Goal: Transaction & Acquisition: Purchase product/service

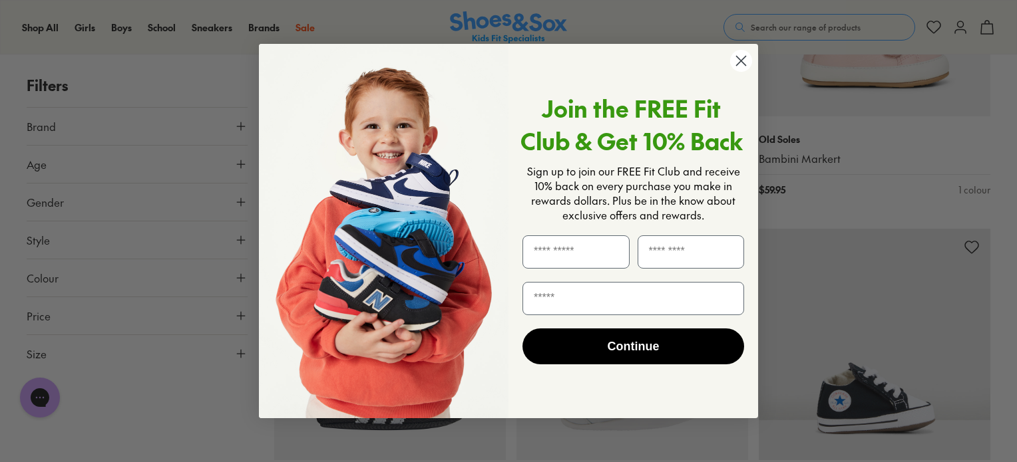
scroll to position [2258, 0]
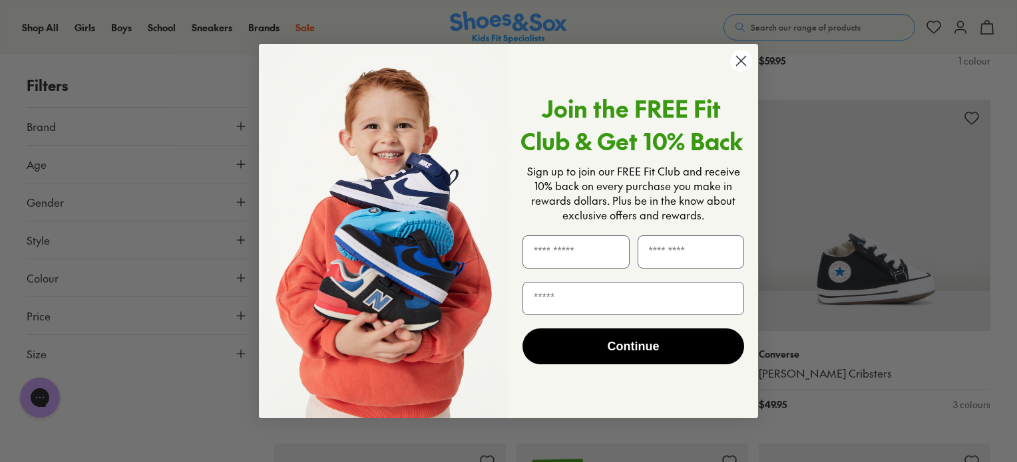
click at [741, 61] on icon "Close dialog" at bounding box center [741, 61] width 9 height 9
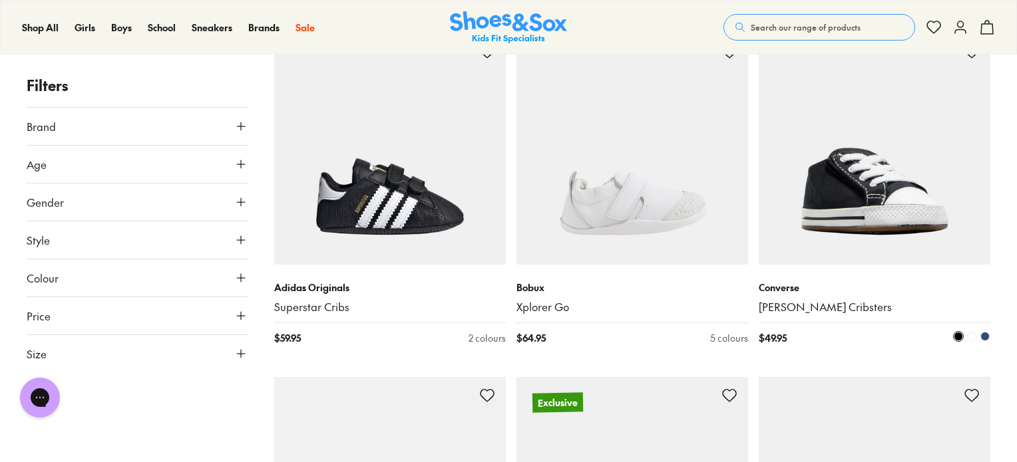
scroll to position [2591, 0]
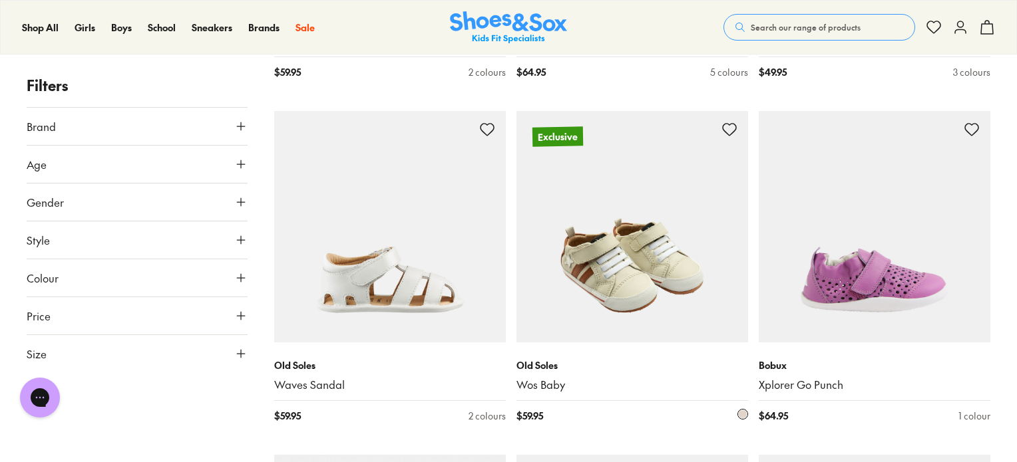
click at [663, 280] on img at bounding box center [632, 227] width 232 height 232
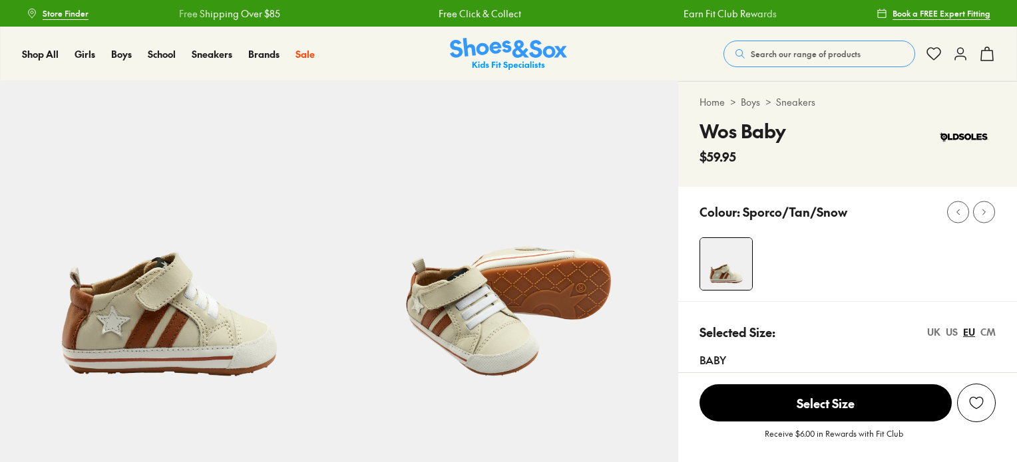
select select "*"
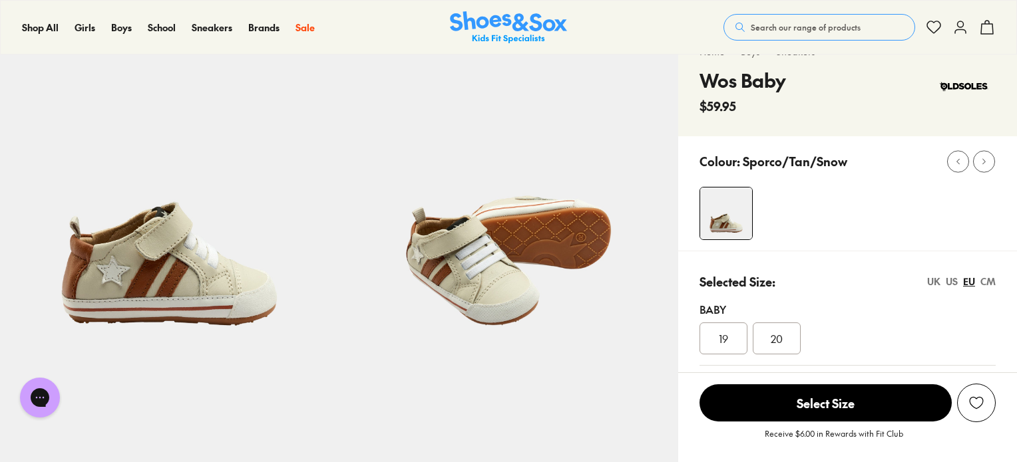
scroll to position [133, 0]
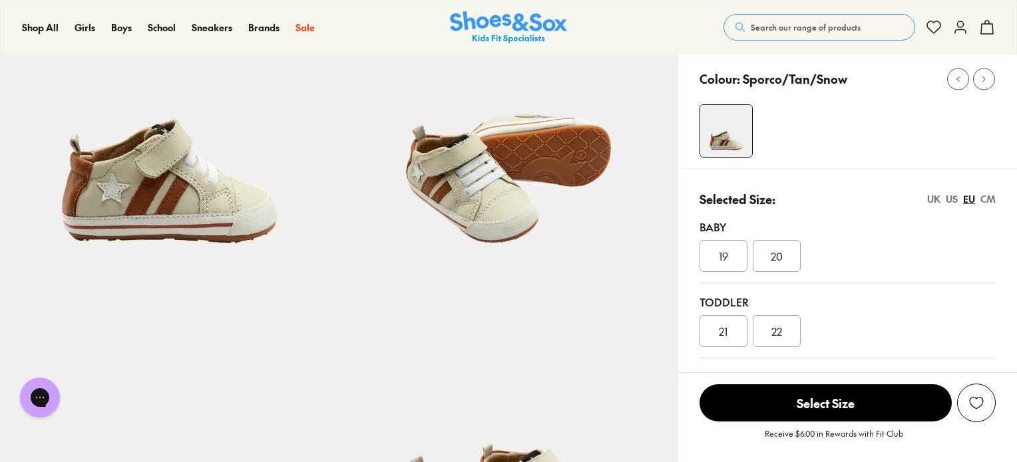
click at [989, 198] on div "CM" at bounding box center [987, 199] width 15 height 14
click at [932, 200] on div "UK" at bounding box center [933, 199] width 13 height 14
click at [951, 198] on div "US" at bounding box center [951, 199] width 12 height 14
click at [966, 199] on div "EU" at bounding box center [969, 199] width 12 height 14
click at [998, 198] on div "Selected Size: UK US EU CM Baby 19 20 Toddler 21 22" at bounding box center [847, 268] width 339 height 201
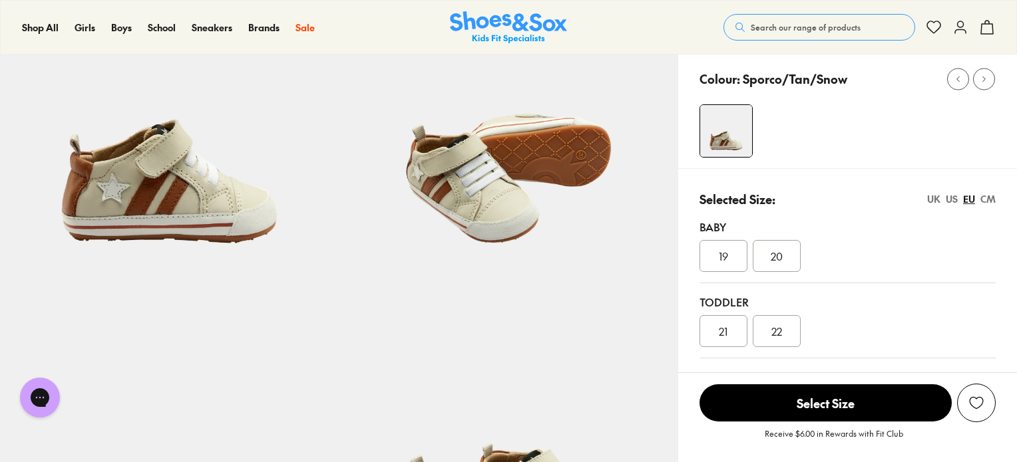
click at [993, 197] on div "CM" at bounding box center [987, 199] width 15 height 14
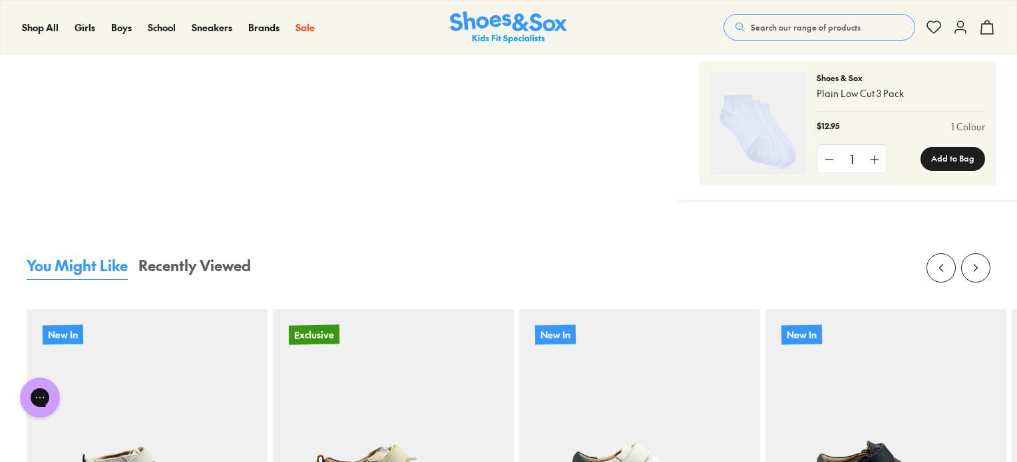
scroll to position [1331, 0]
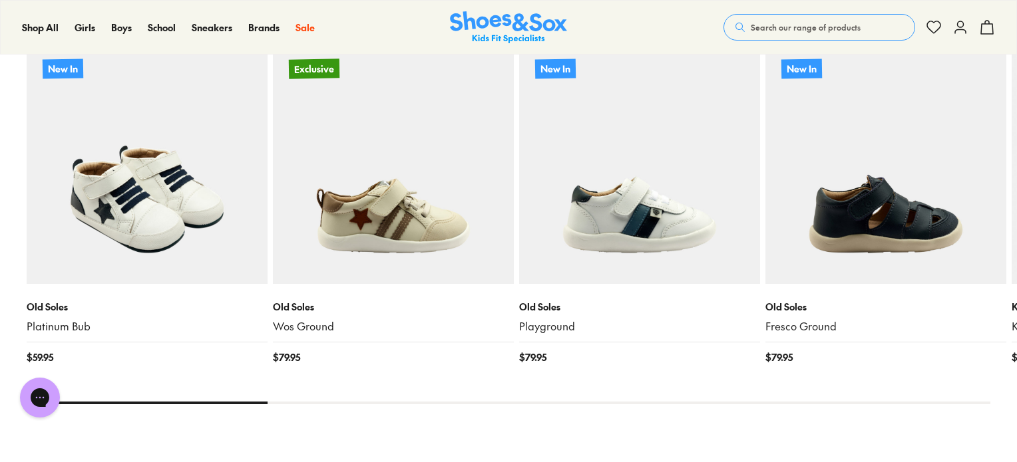
click at [174, 211] on img at bounding box center [147, 163] width 241 height 241
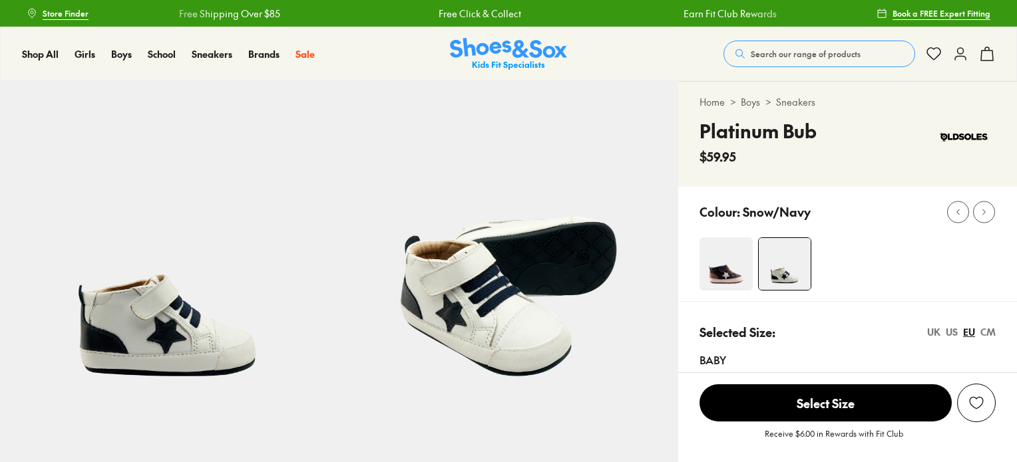
scroll to position [67, 0]
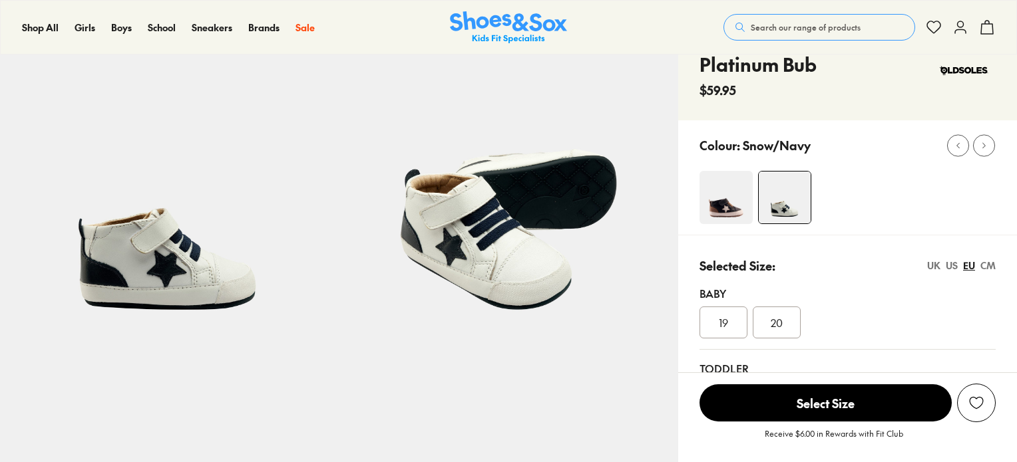
select select "*"
click at [707, 200] on img at bounding box center [725, 197] width 53 height 53
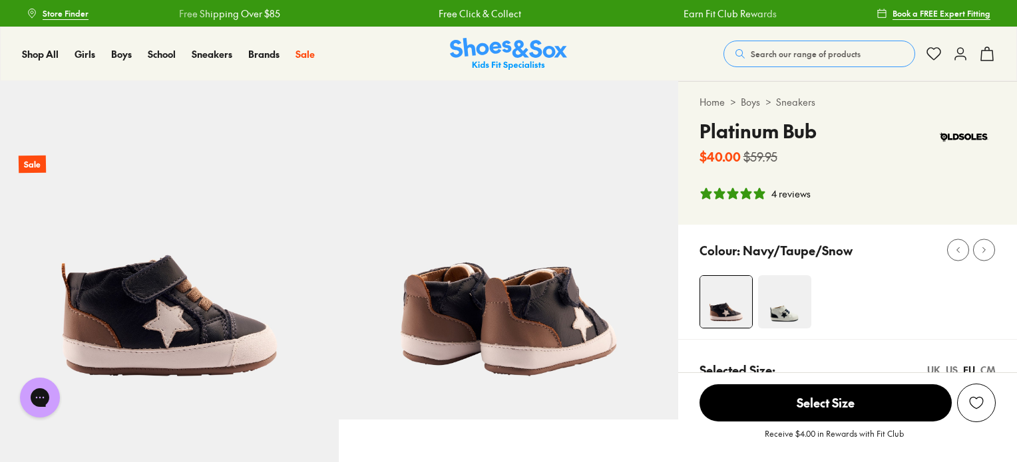
select select "*"
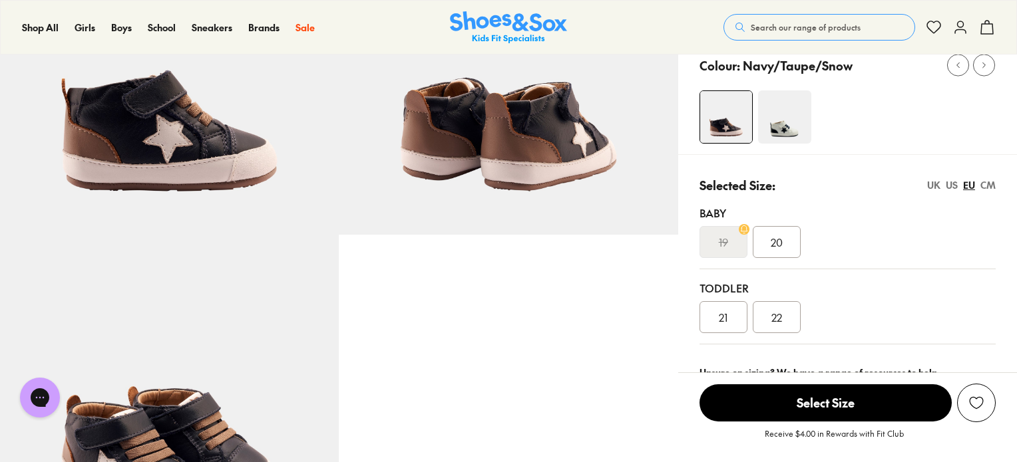
scroll to position [200, 0]
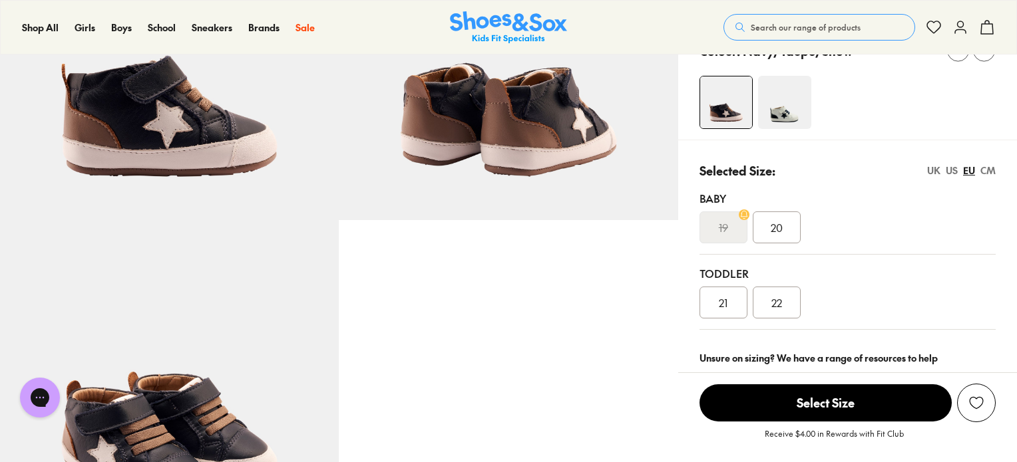
click at [989, 170] on div "CM" at bounding box center [987, 171] width 15 height 14
